Goal: Navigation & Orientation: Understand site structure

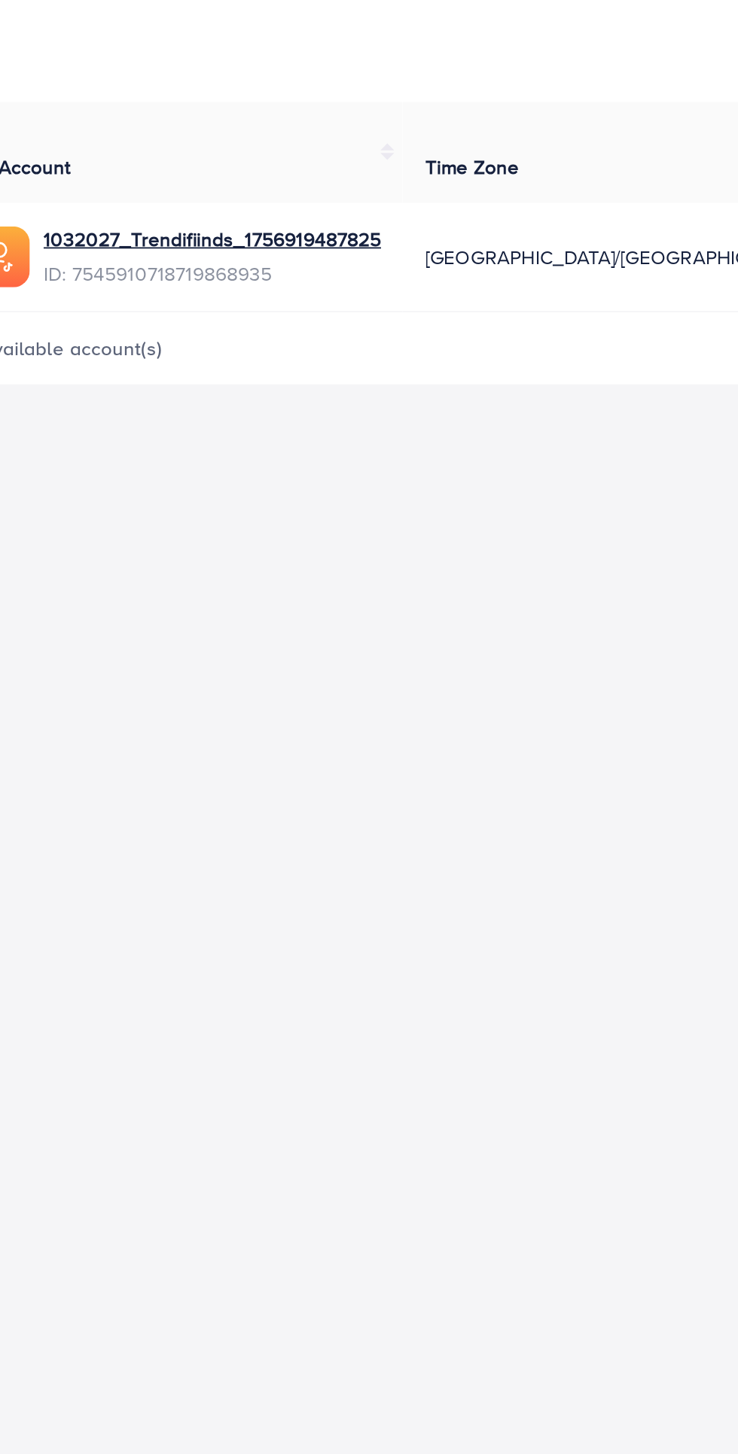
click at [53, 922] on div "Overview regular_1 Help Center Contact Support Plans and Pricing Term and polic…" at bounding box center [369, 727] width 738 height 1454
